Goal: Task Accomplishment & Management: Manage account settings

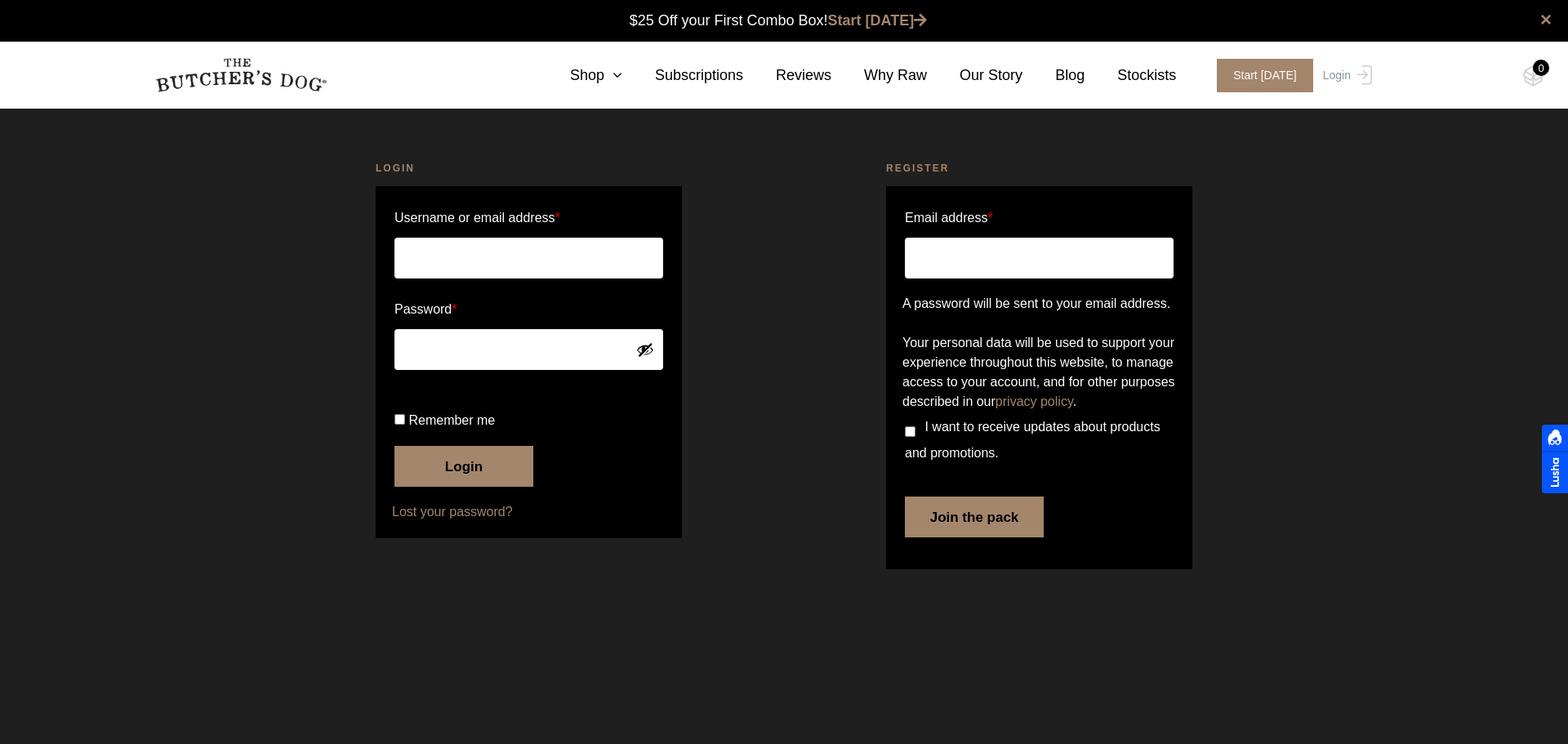
click at [611, 256] on input "Username or email address *" at bounding box center [528, 258] width 268 height 41
type input "kendrey@bigpond.com"
click at [480, 487] on button "Login" at bounding box center [463, 466] width 139 height 41
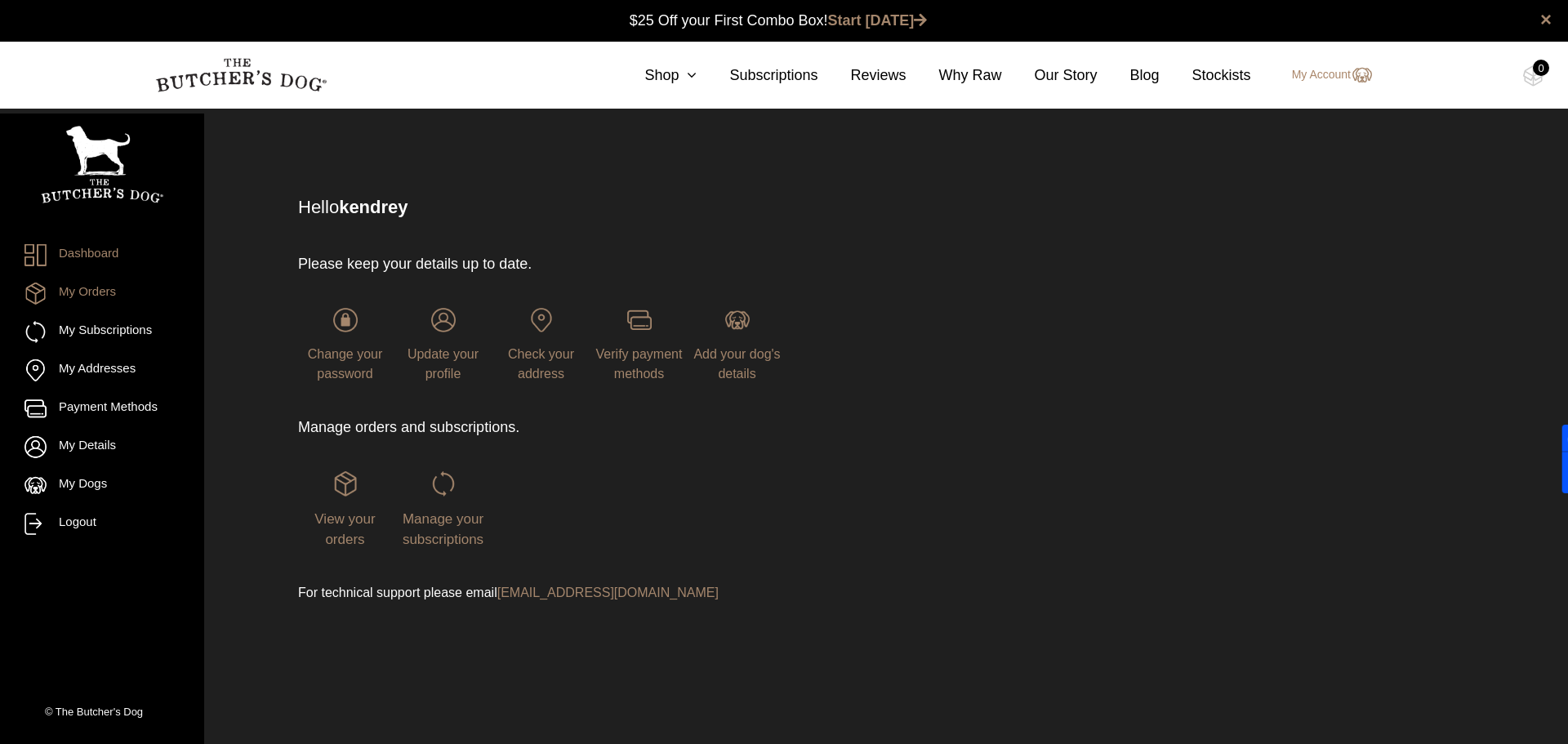
click at [81, 291] on link "My Orders" at bounding box center [102, 293] width 155 height 22
